Goal: Browse casually

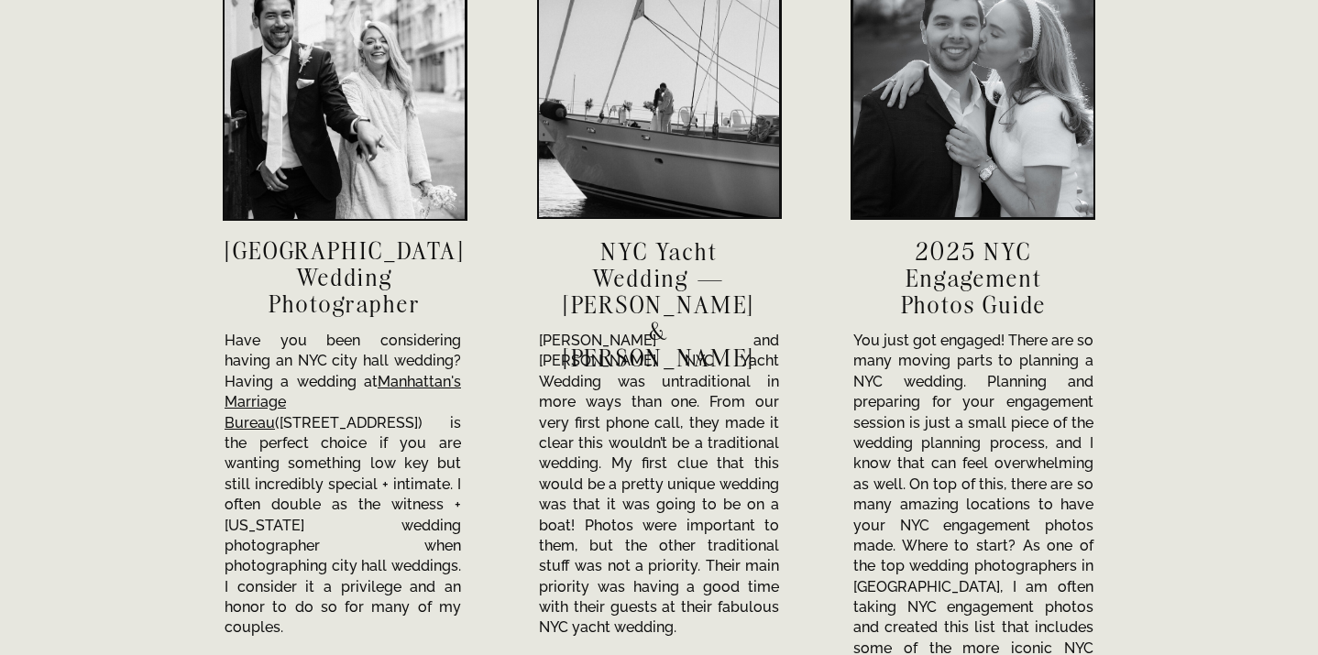
scroll to position [6345, 0]
click at [346, 110] on div at bounding box center [345, 100] width 240 height 240
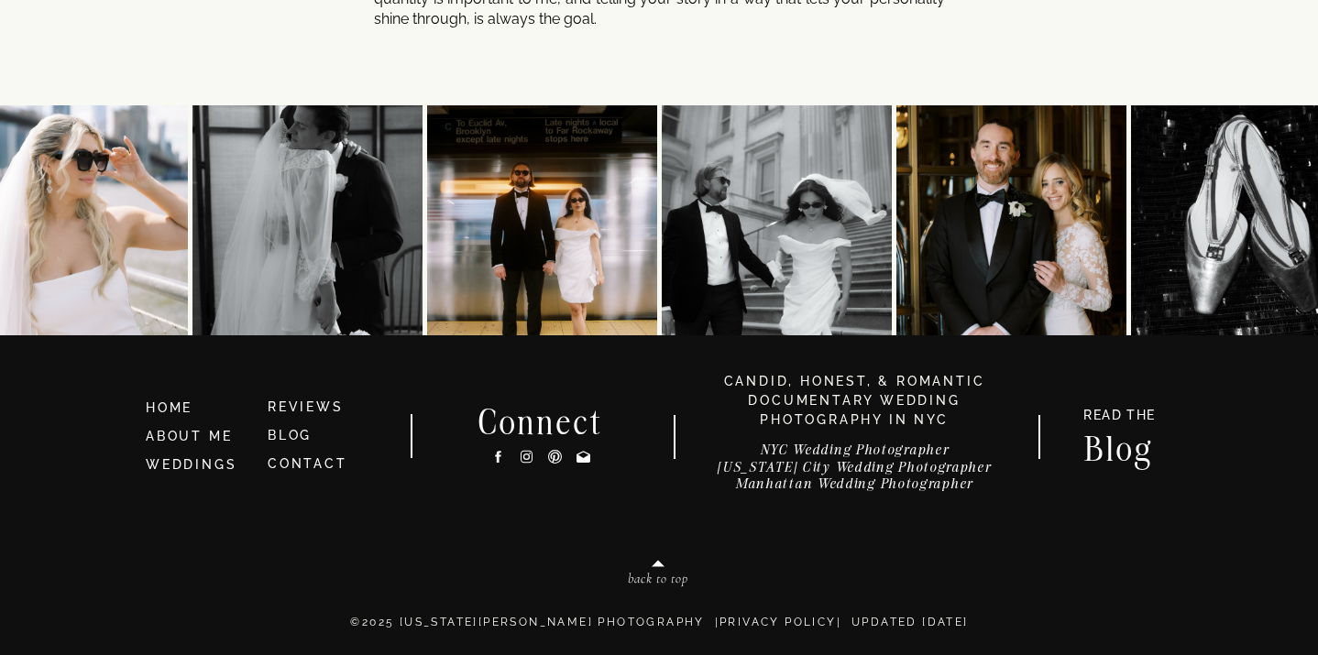
scroll to position [9924, 0]
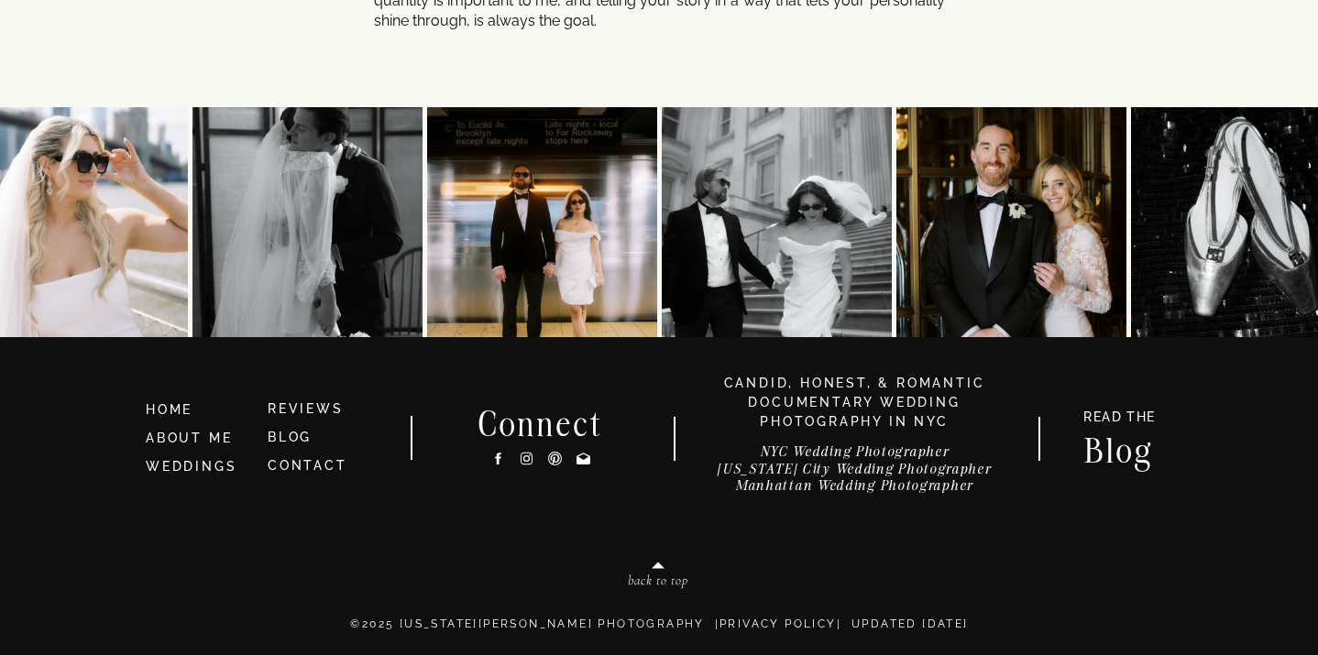
click at [985, 243] on img at bounding box center [1012, 222] width 230 height 230
click at [561, 237] on img at bounding box center [542, 222] width 230 height 230
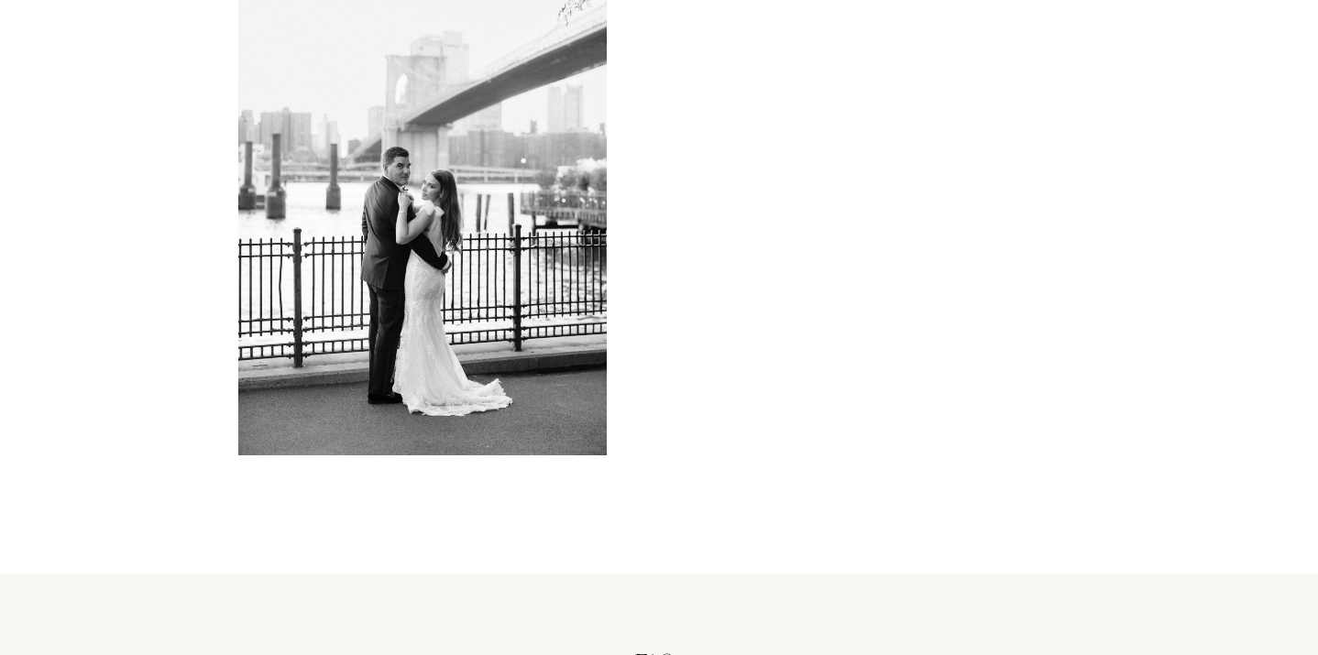
scroll to position [8102, 0]
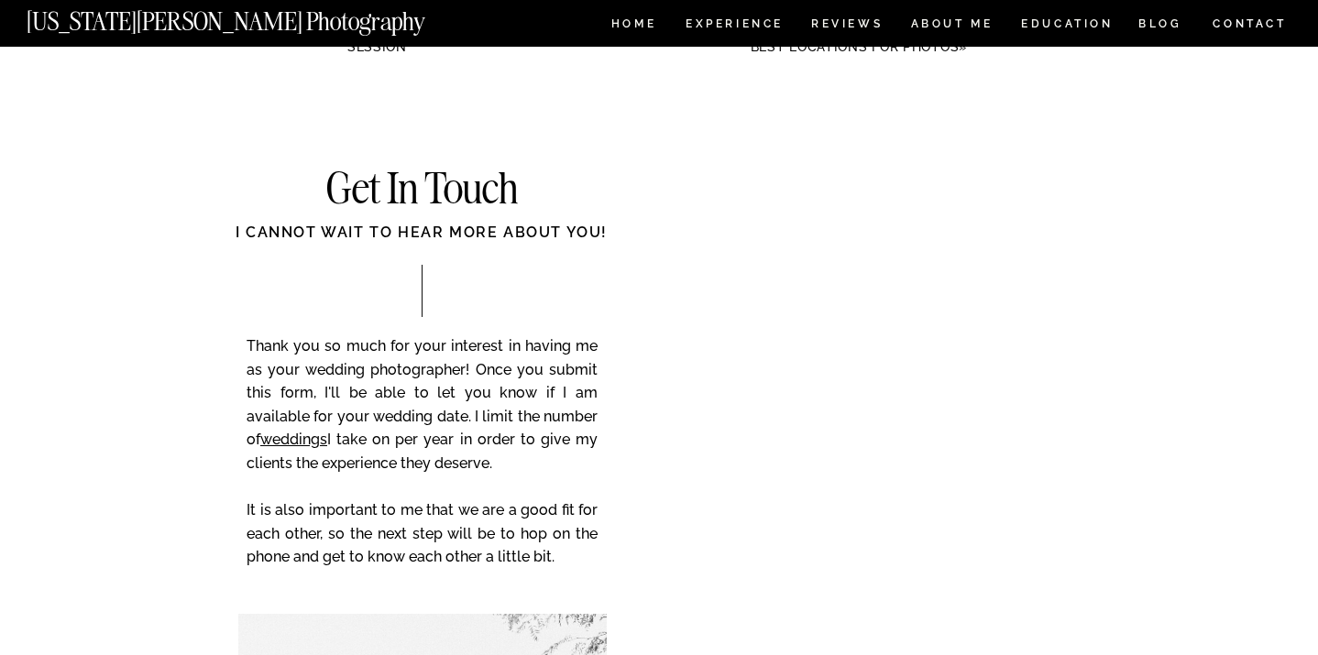
scroll to position [13248, 0]
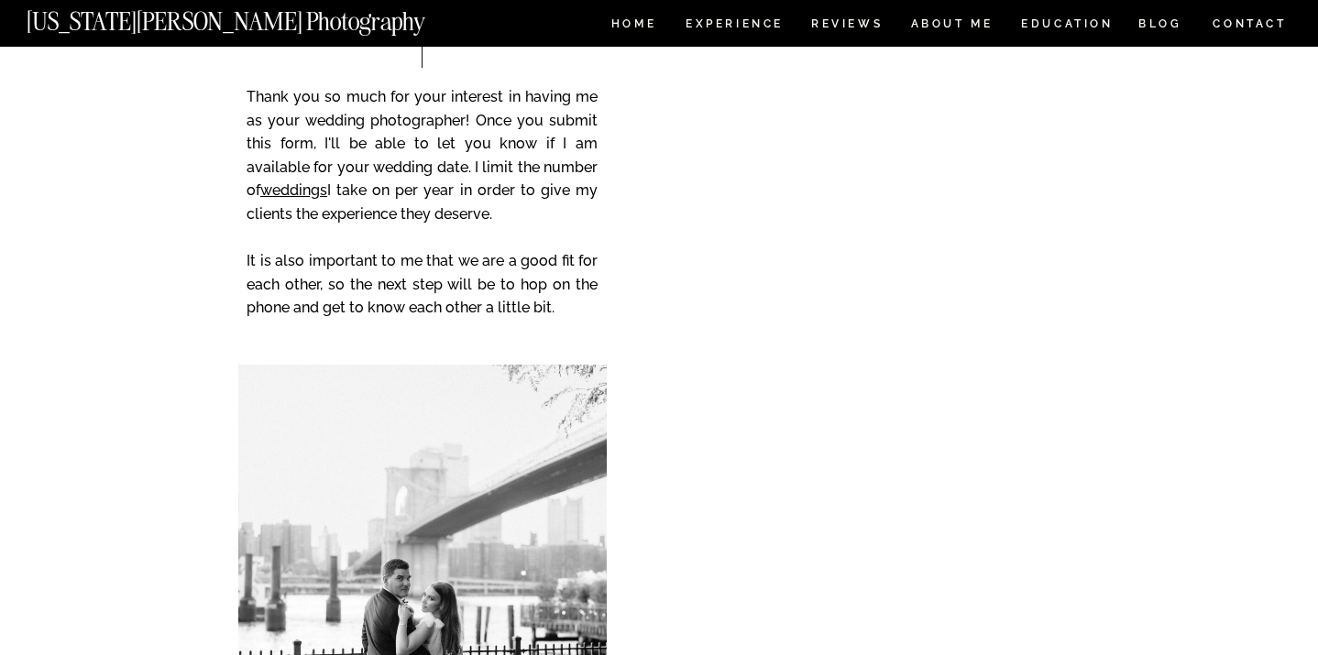
scroll to position [13489, 0]
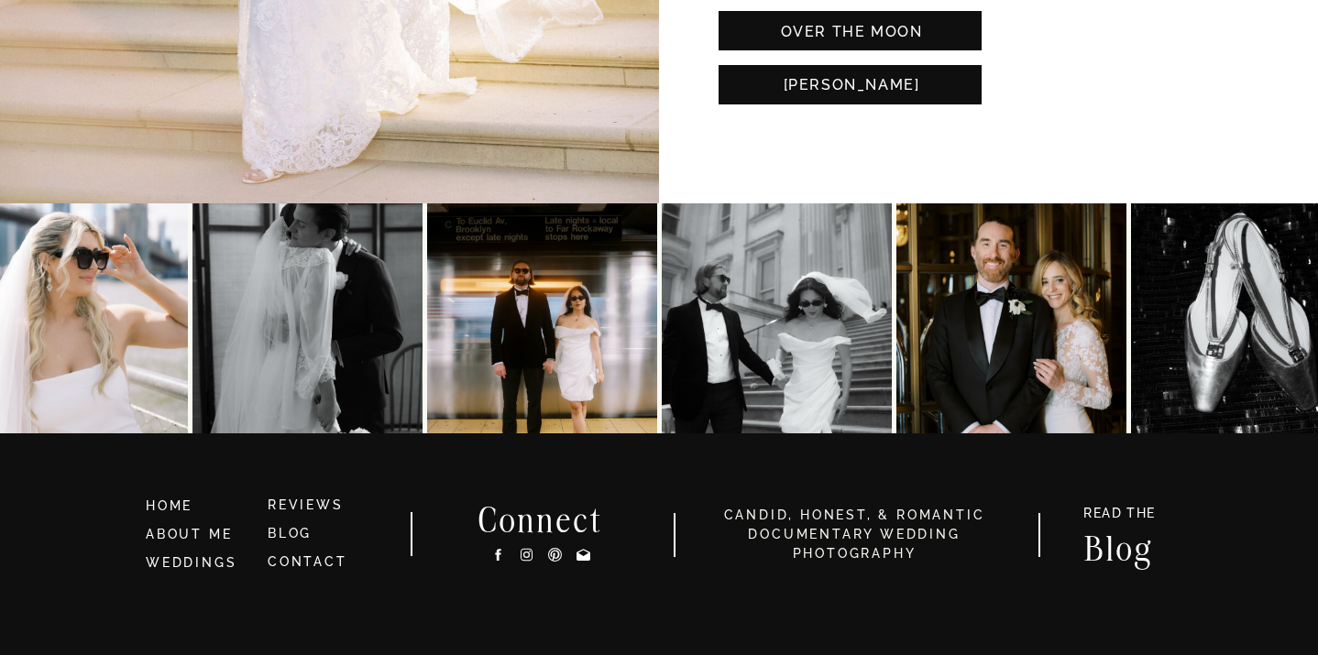
scroll to position [4498, 0]
